Goal: Task Accomplishment & Management: Complete application form

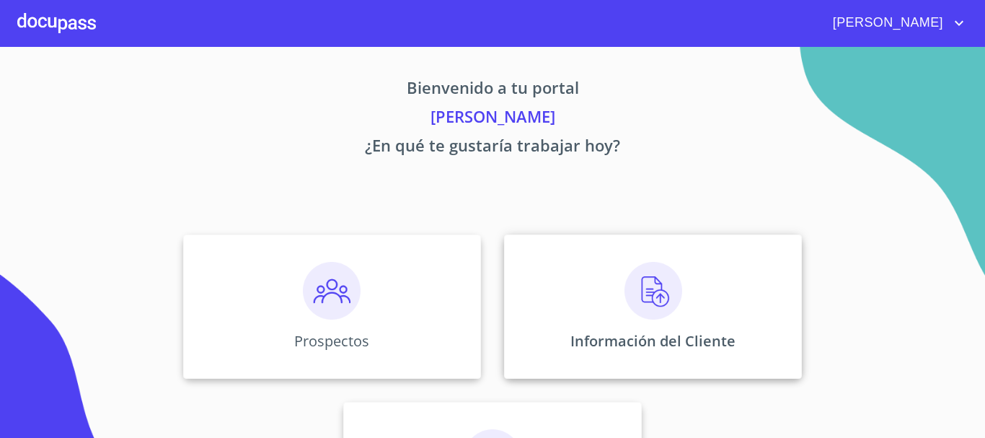
click at [638, 287] on img at bounding box center [654, 291] width 58 height 58
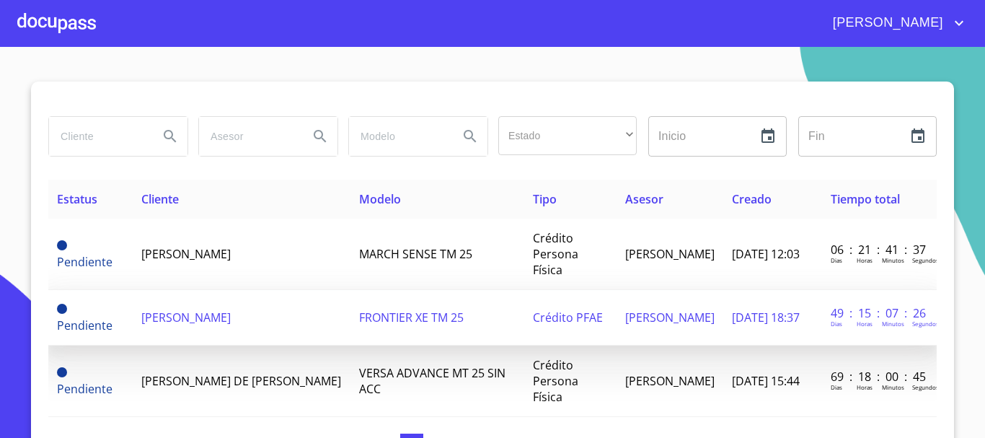
click at [158, 312] on span "[PERSON_NAME]" at bounding box center [185, 317] width 89 height 16
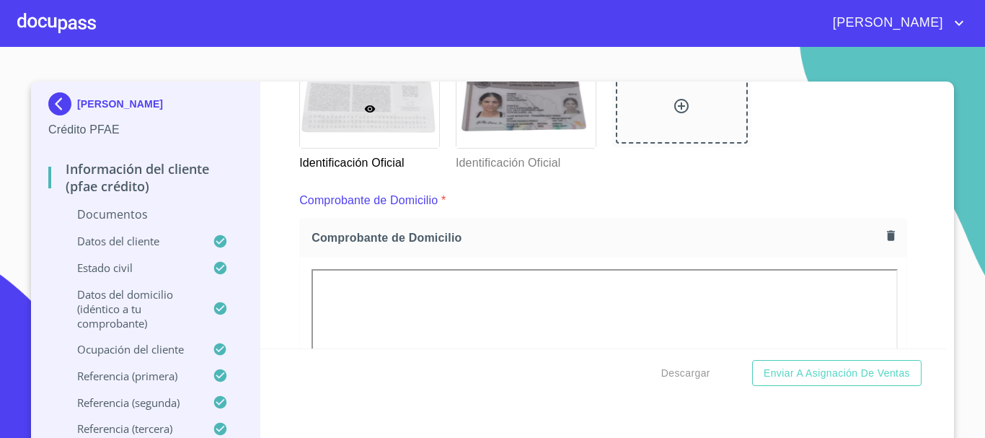
scroll to position [530, 0]
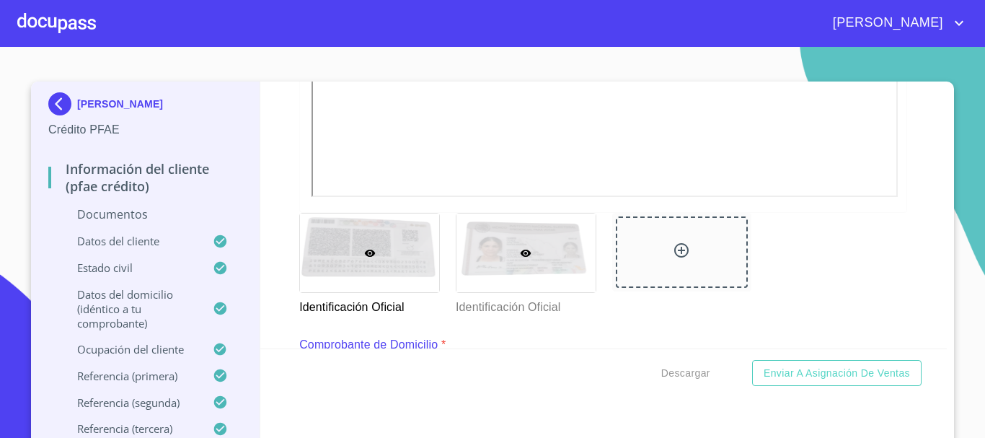
click at [498, 258] on div at bounding box center [526, 253] width 139 height 79
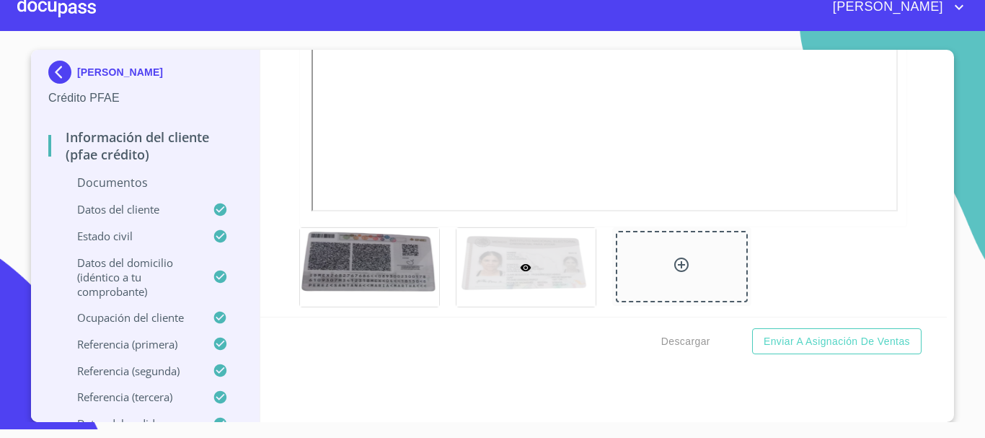
scroll to position [605, 0]
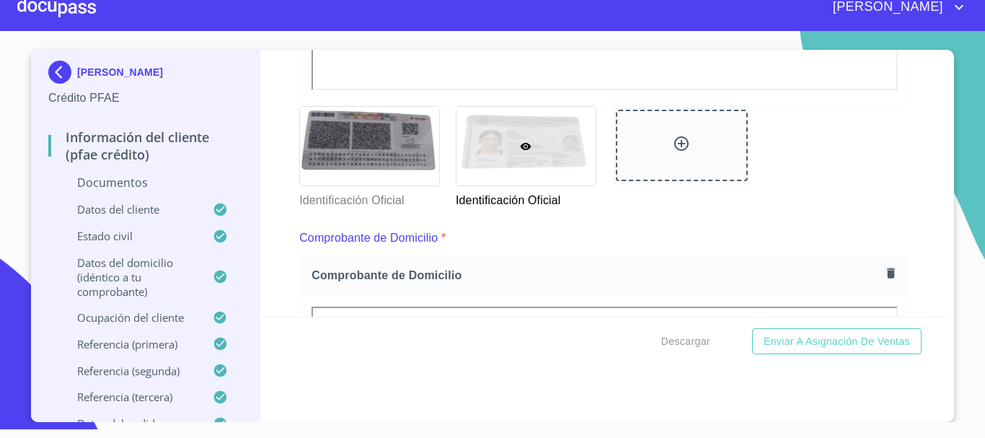
click at [518, 153] on div at bounding box center [526, 146] width 139 height 79
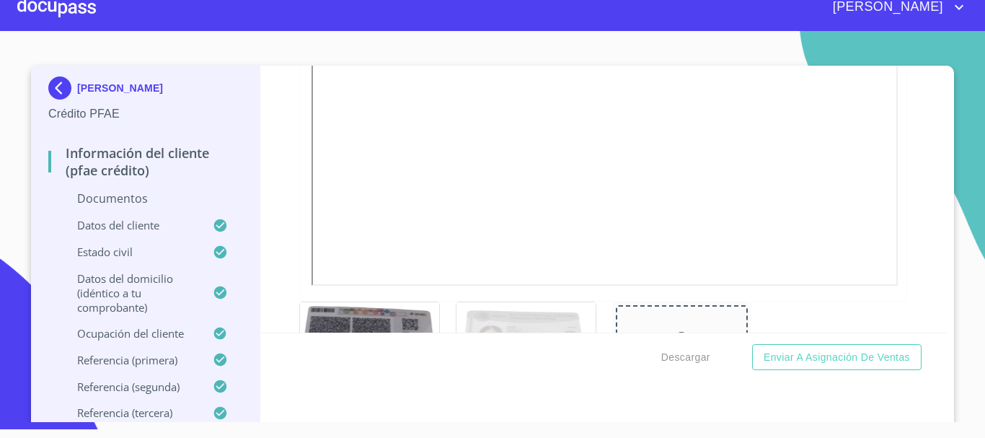
scroll to position [533, 0]
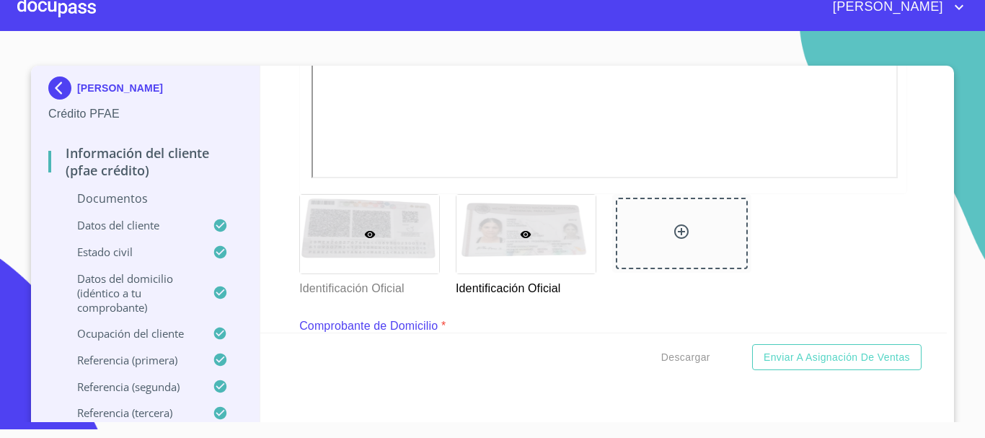
click at [367, 256] on div at bounding box center [369, 234] width 139 height 79
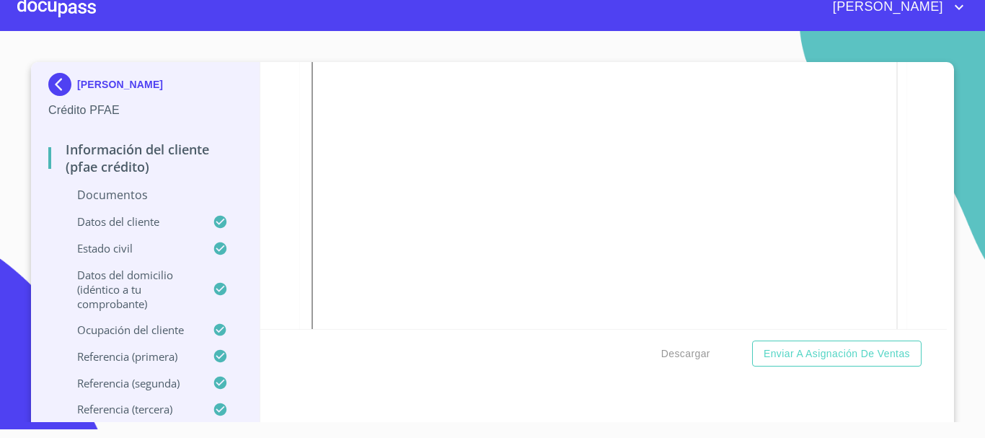
scroll to position [0, 0]
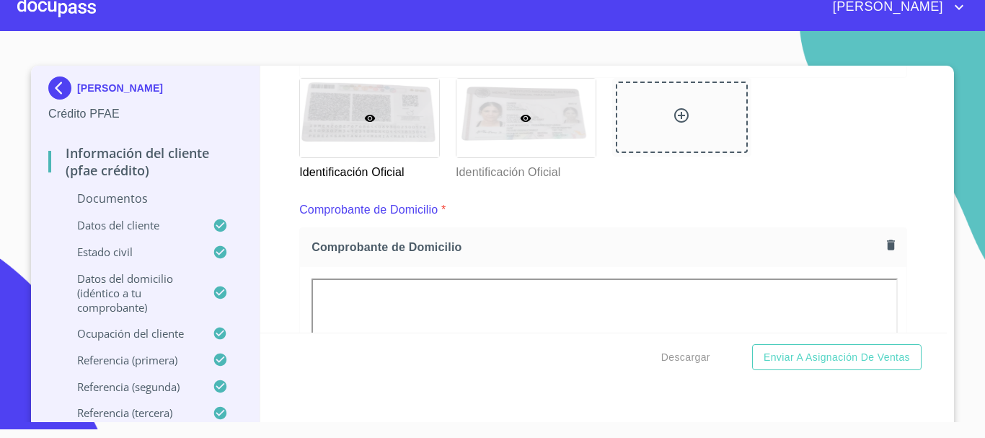
click at [525, 111] on div at bounding box center [526, 118] width 139 height 79
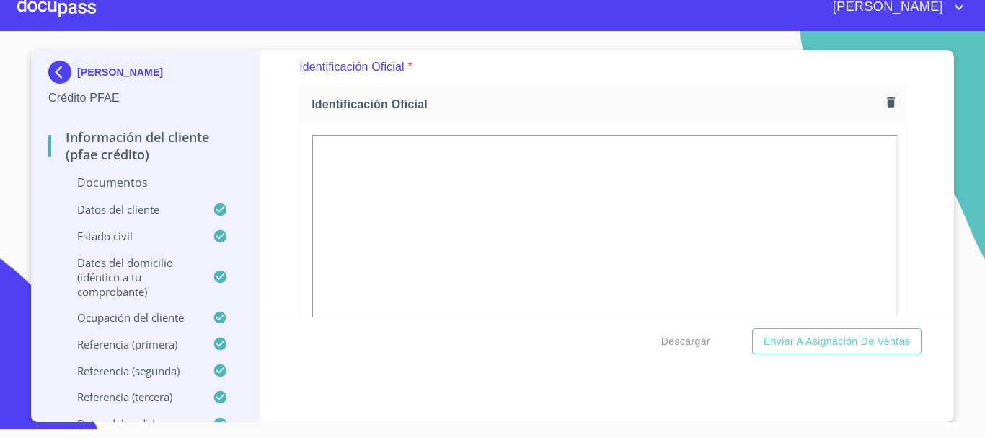
scroll to position [317, 0]
